Goal: Task Accomplishment & Management: Complete application form

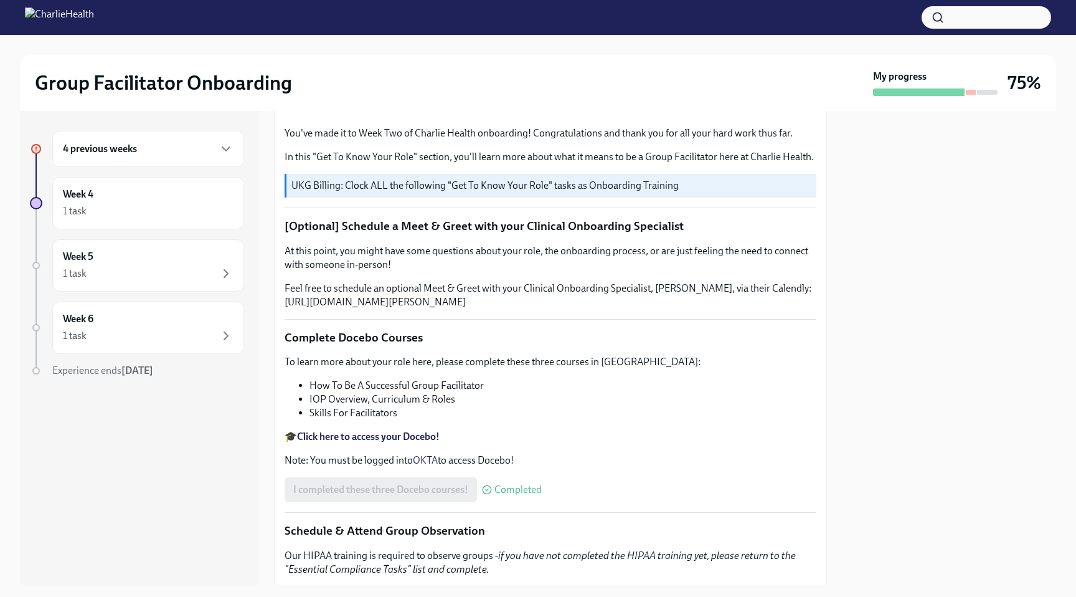
scroll to position [156, 0]
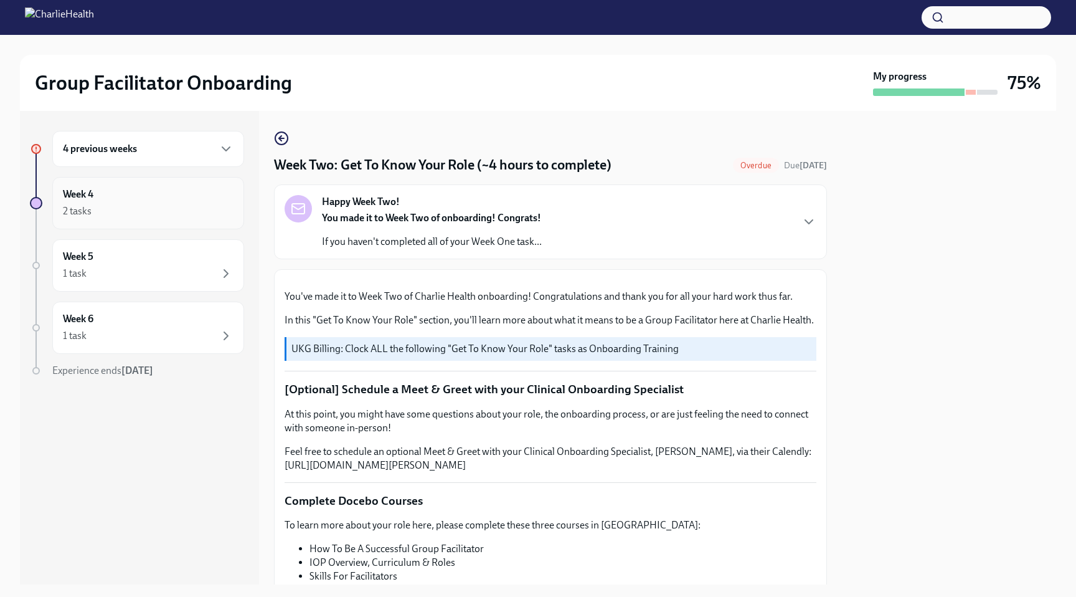
click at [164, 206] on div "2 tasks" at bounding box center [148, 211] width 171 height 15
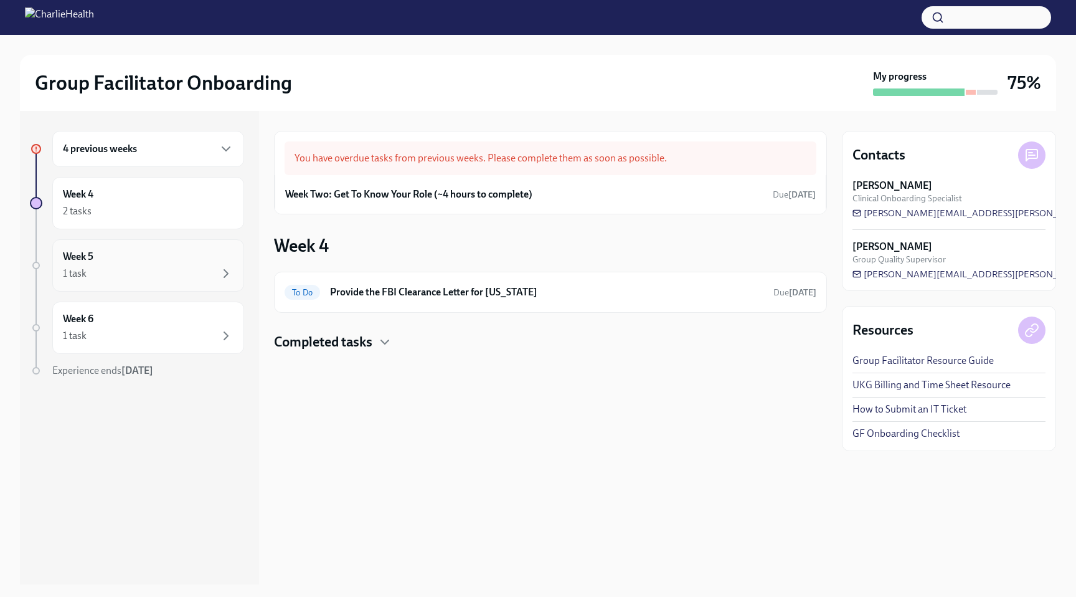
click at [148, 264] on div "Week 5 1 task" at bounding box center [148, 265] width 171 height 31
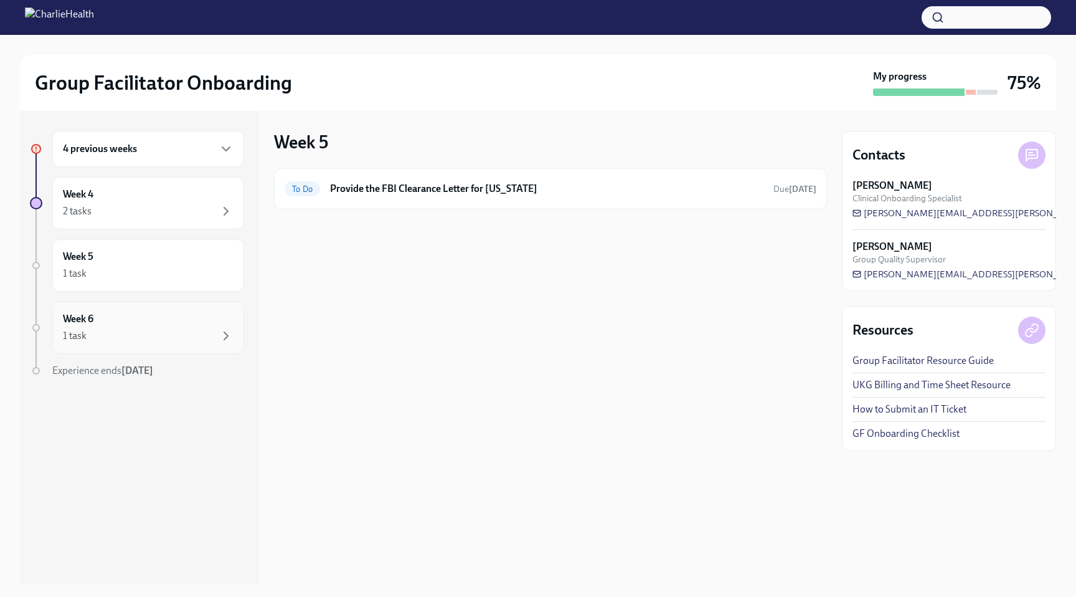
click at [137, 313] on div "Week 6 1 task" at bounding box center [148, 327] width 171 height 31
click at [158, 148] on div "4 previous weeks" at bounding box center [148, 148] width 171 height 15
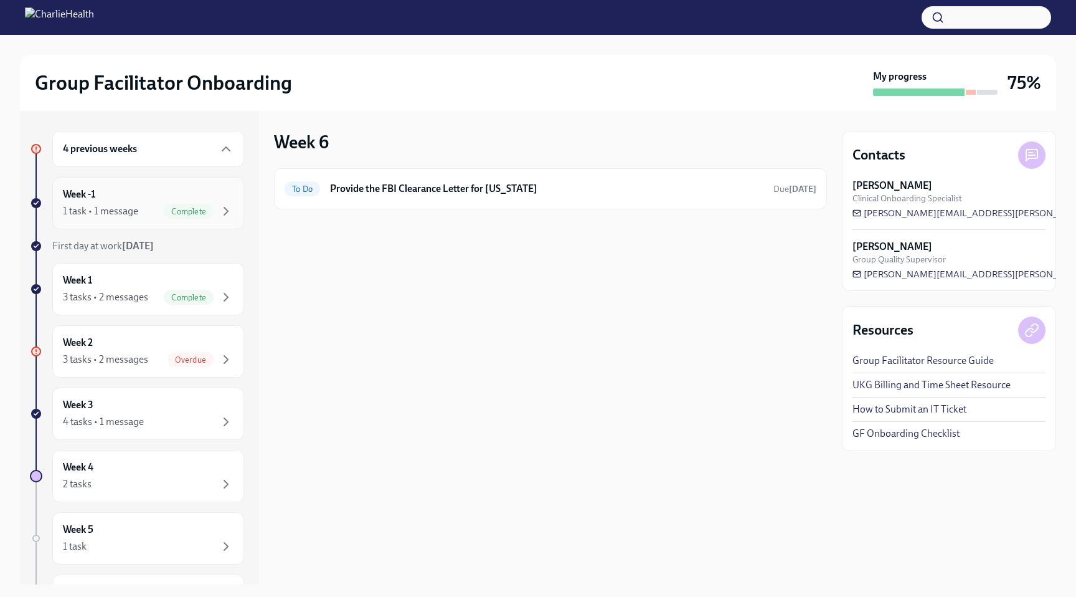
click at [158, 205] on div "1 task • 1 message Complete" at bounding box center [148, 211] width 171 height 15
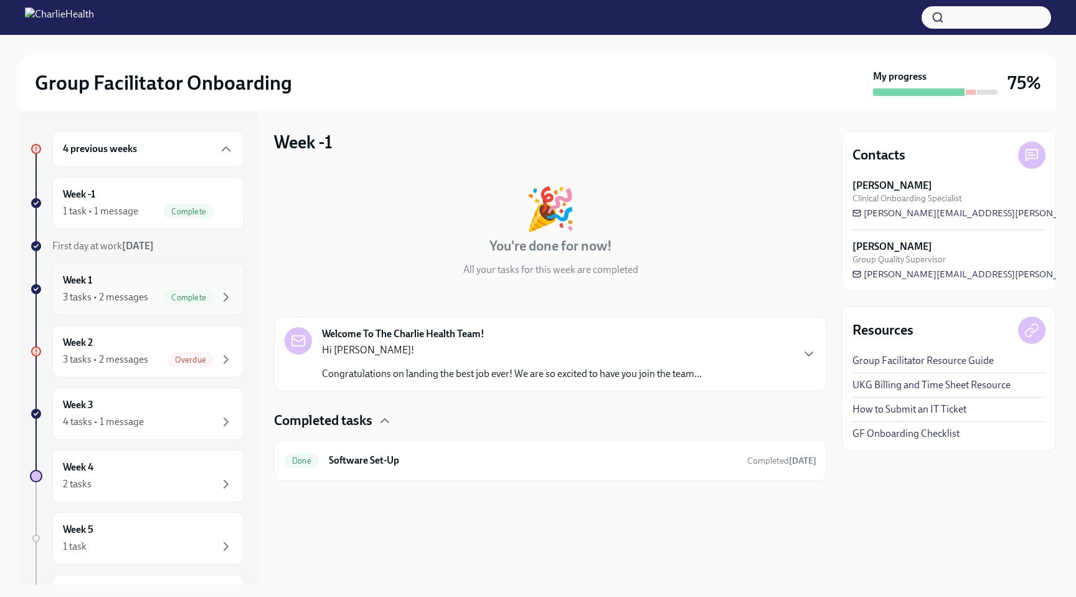
click at [145, 296] on div "3 tasks • 2 messages" at bounding box center [105, 297] width 85 height 14
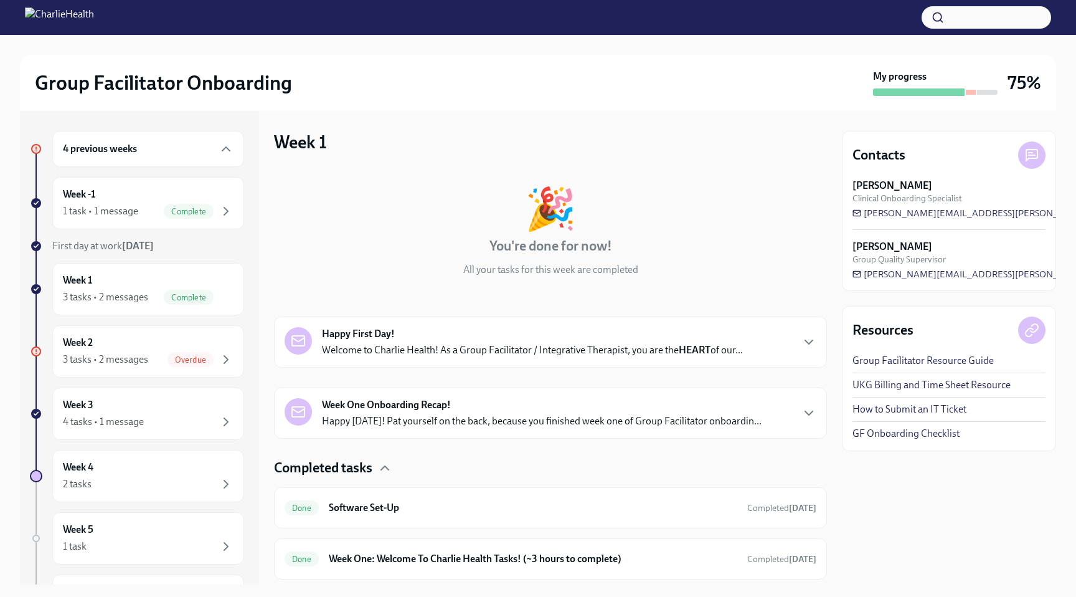
scroll to position [86, 0]
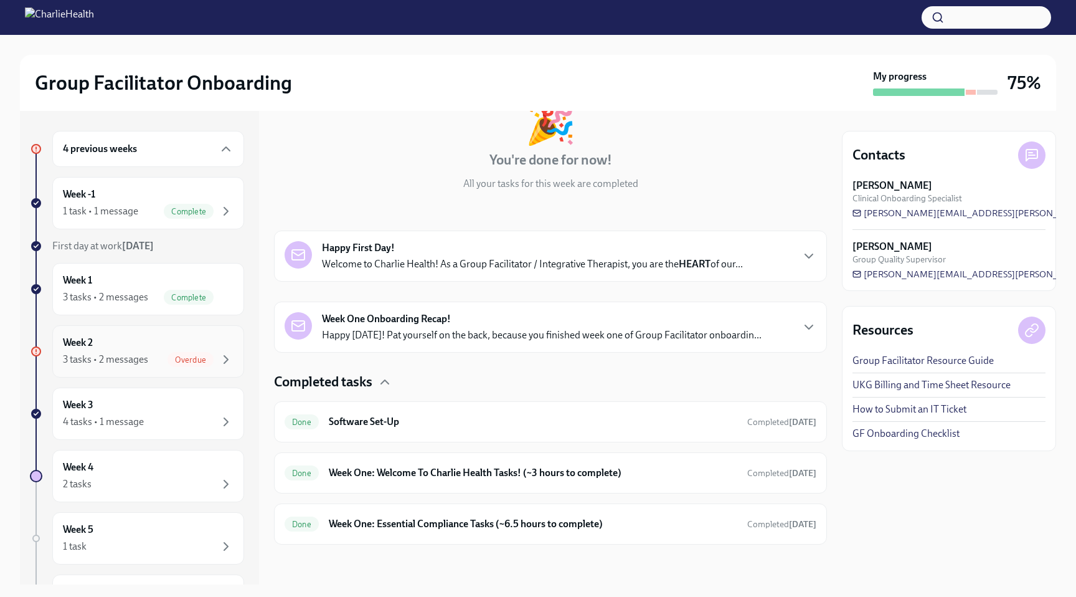
click at [152, 348] on div "Week 2 3 tasks • 2 messages Overdue" at bounding box center [148, 351] width 171 height 31
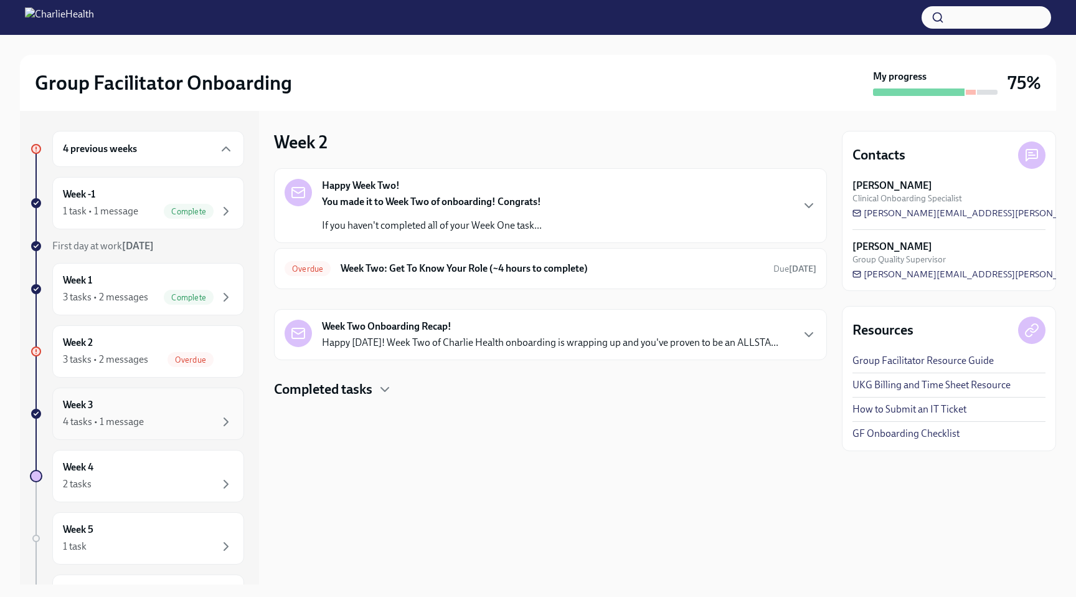
click at [138, 430] on div "Week 3 4 tasks • 1 message" at bounding box center [148, 413] width 192 height 52
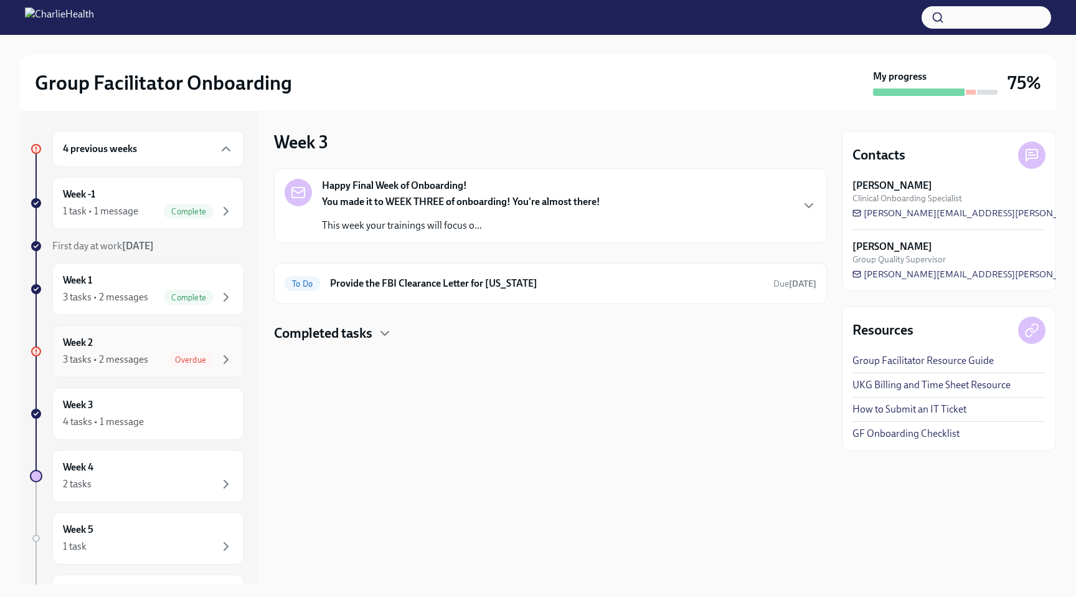
click at [167, 358] on div "3 tasks • 2 messages Overdue" at bounding box center [148, 359] width 171 height 15
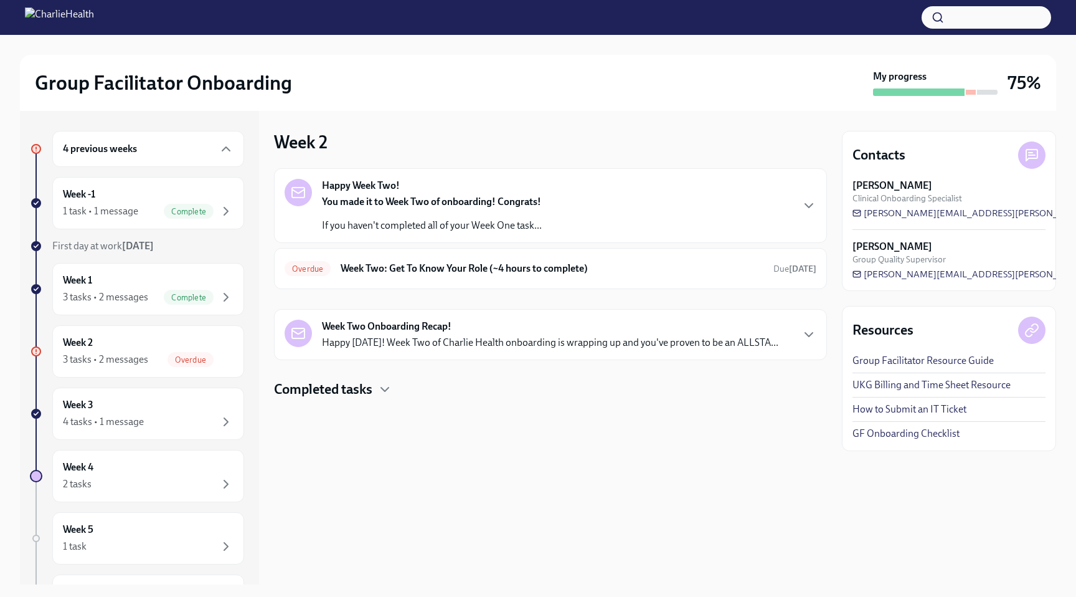
click at [428, 318] on div "Week Two Onboarding Recap! Happy Friday! Week Two of Charlie Health onboarding …" at bounding box center [550, 334] width 553 height 51
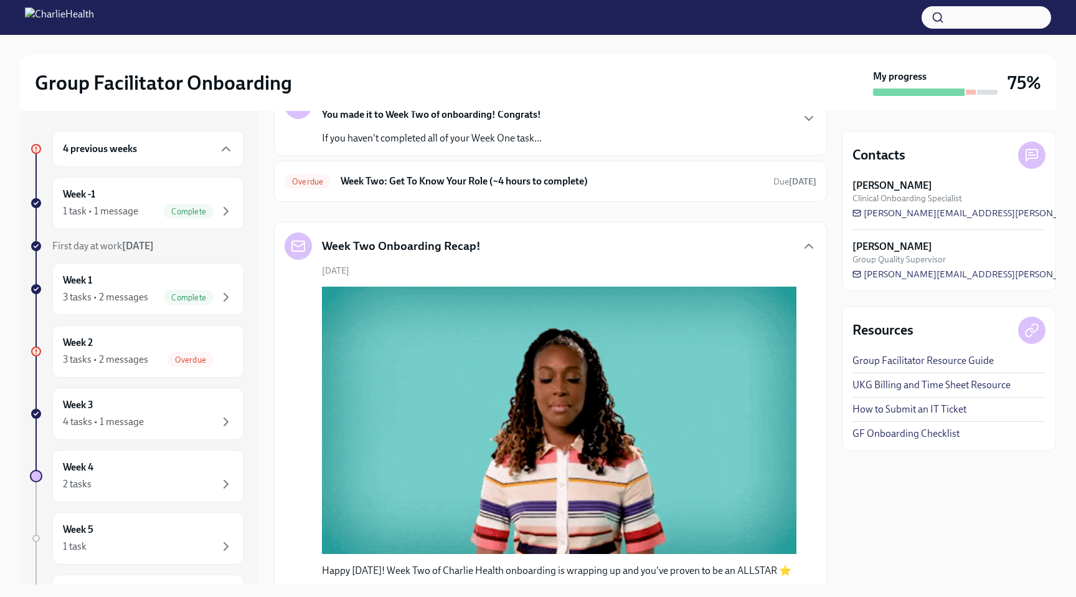
scroll to position [84, 0]
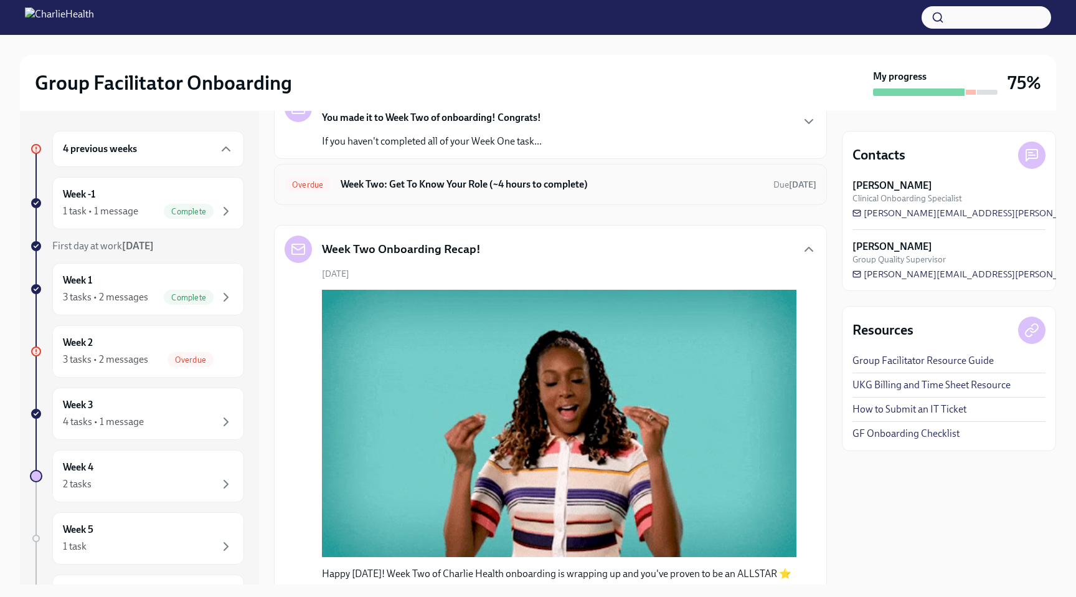
click at [465, 180] on h6 "Week Two: Get To Know Your Role (~4 hours to complete)" at bounding box center [552, 185] width 423 height 14
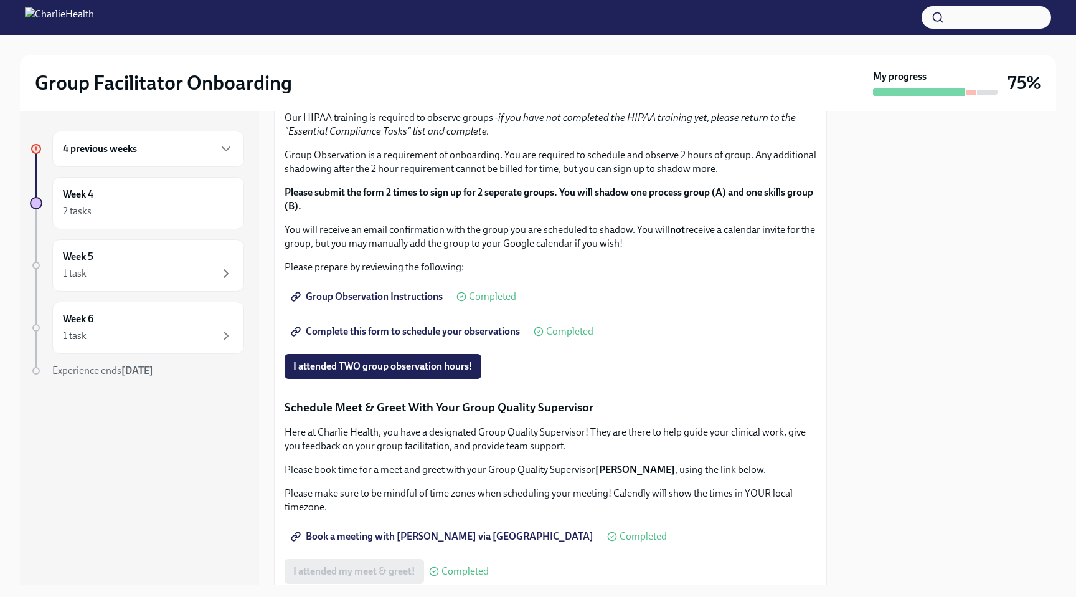
scroll to position [1100, 0]
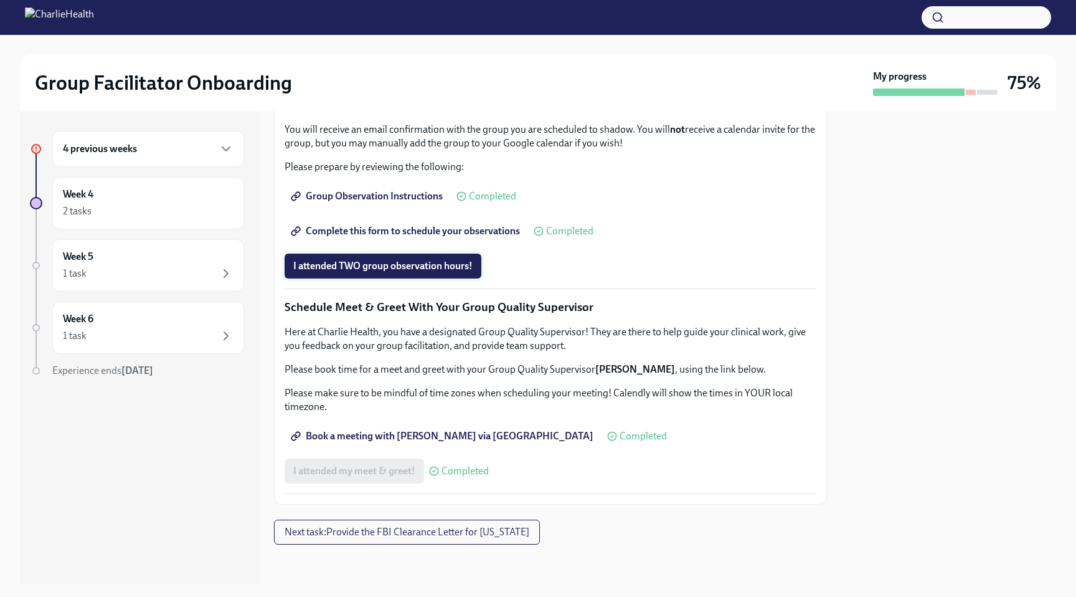
click at [437, 268] on span "I attended TWO group observation hours!" at bounding box center [382, 266] width 179 height 12
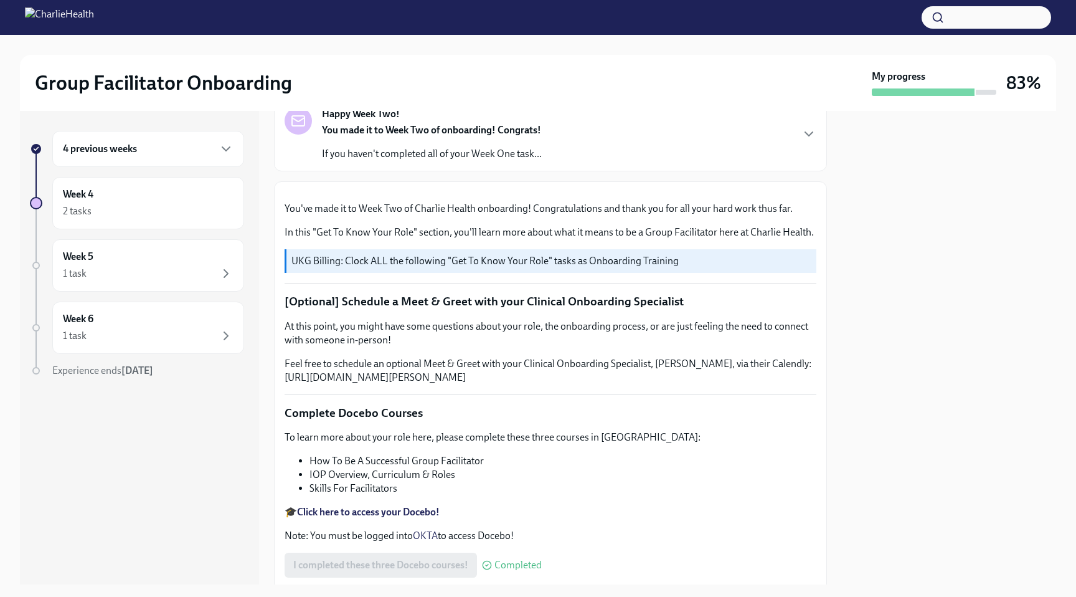
scroll to position [0, 0]
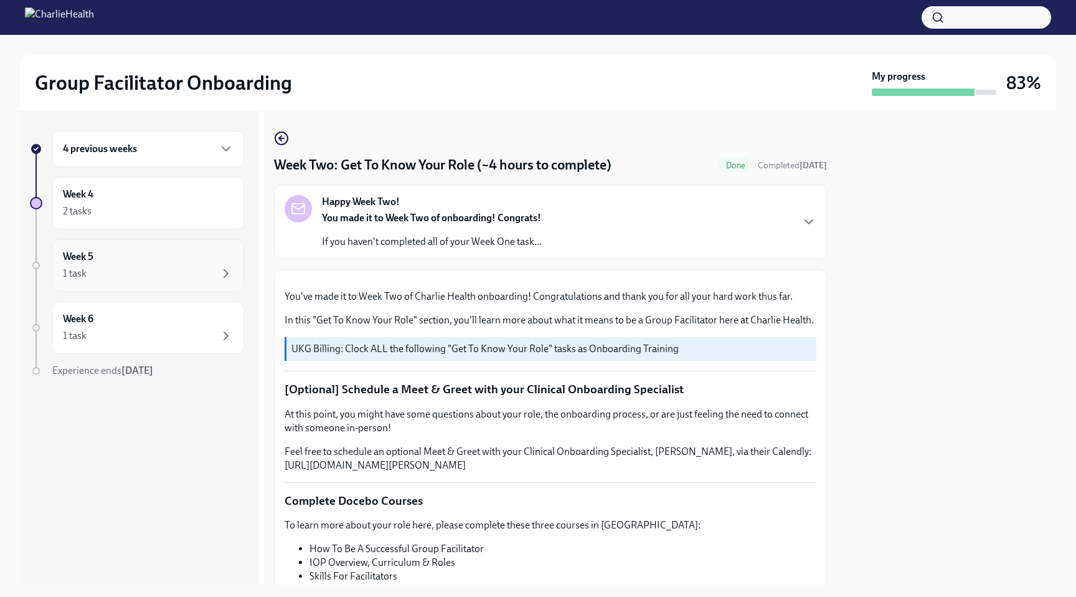
click at [161, 257] on div "Week 5 1 task" at bounding box center [148, 265] width 171 height 31
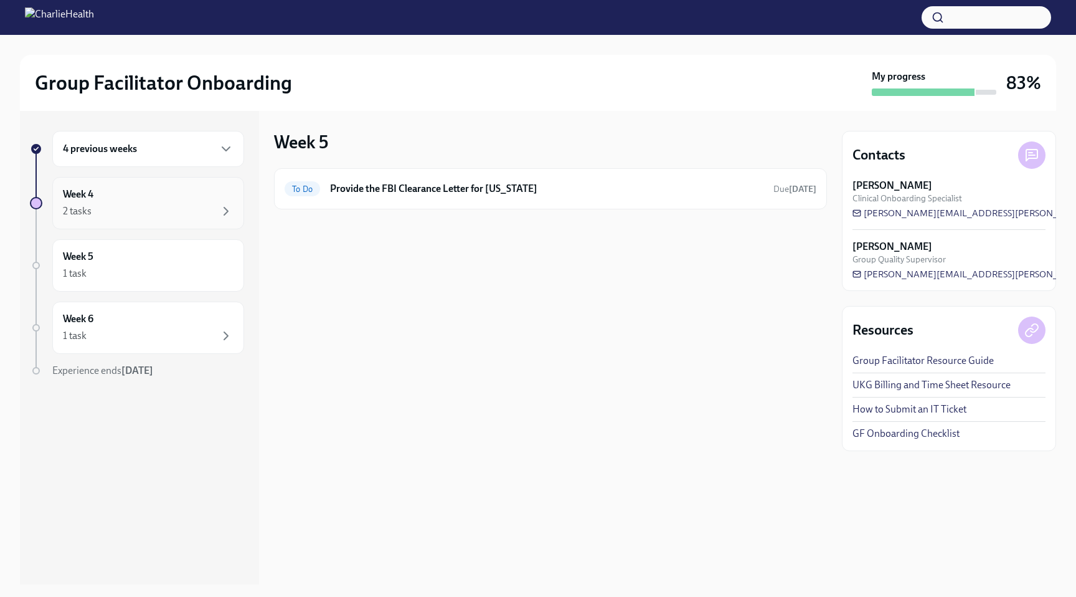
click at [168, 210] on div "2 tasks" at bounding box center [148, 211] width 171 height 15
click at [186, 199] on div "Week 4 2 tasks" at bounding box center [148, 203] width 171 height 31
click at [112, 263] on div "Week 5 1 task" at bounding box center [148, 265] width 171 height 31
